Goal: Navigation & Orientation: Understand site structure

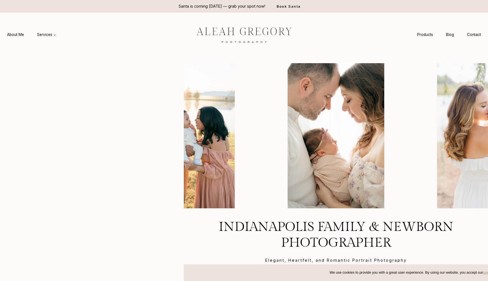
drag, startPoint x: 94, startPoint y: 80, endPoint x: 180, endPoint y: 72, distance: 86.1
click at [0, 0] on headings-map at bounding box center [0, 0] width 0 height 0
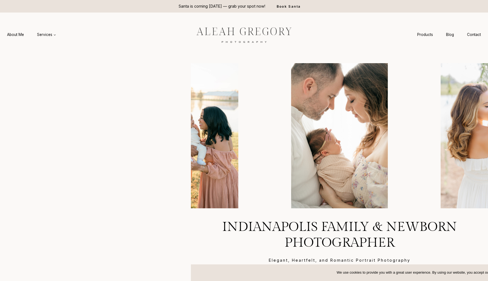
drag, startPoint x: 94, startPoint y: 152, endPoint x: 187, endPoint y: 146, distance: 93.0
click at [0, 0] on headings-map at bounding box center [0, 0] width 0 height 0
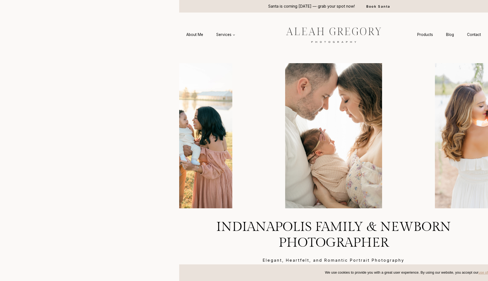
drag, startPoint x: 94, startPoint y: 101, endPoint x: 175, endPoint y: 104, distance: 81.2
click at [0, 0] on headings-map at bounding box center [0, 0] width 0 height 0
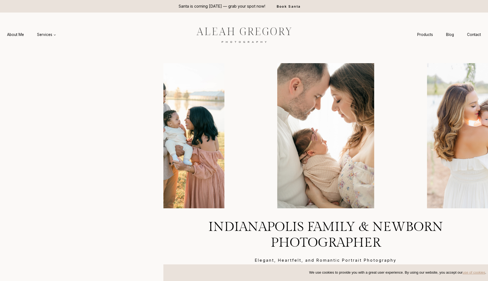
drag, startPoint x: 94, startPoint y: 93, endPoint x: 159, endPoint y: 93, distance: 65.4
click at [0, 0] on headings-map at bounding box center [0, 0] width 0 height 0
